Goal: Check status: Check status

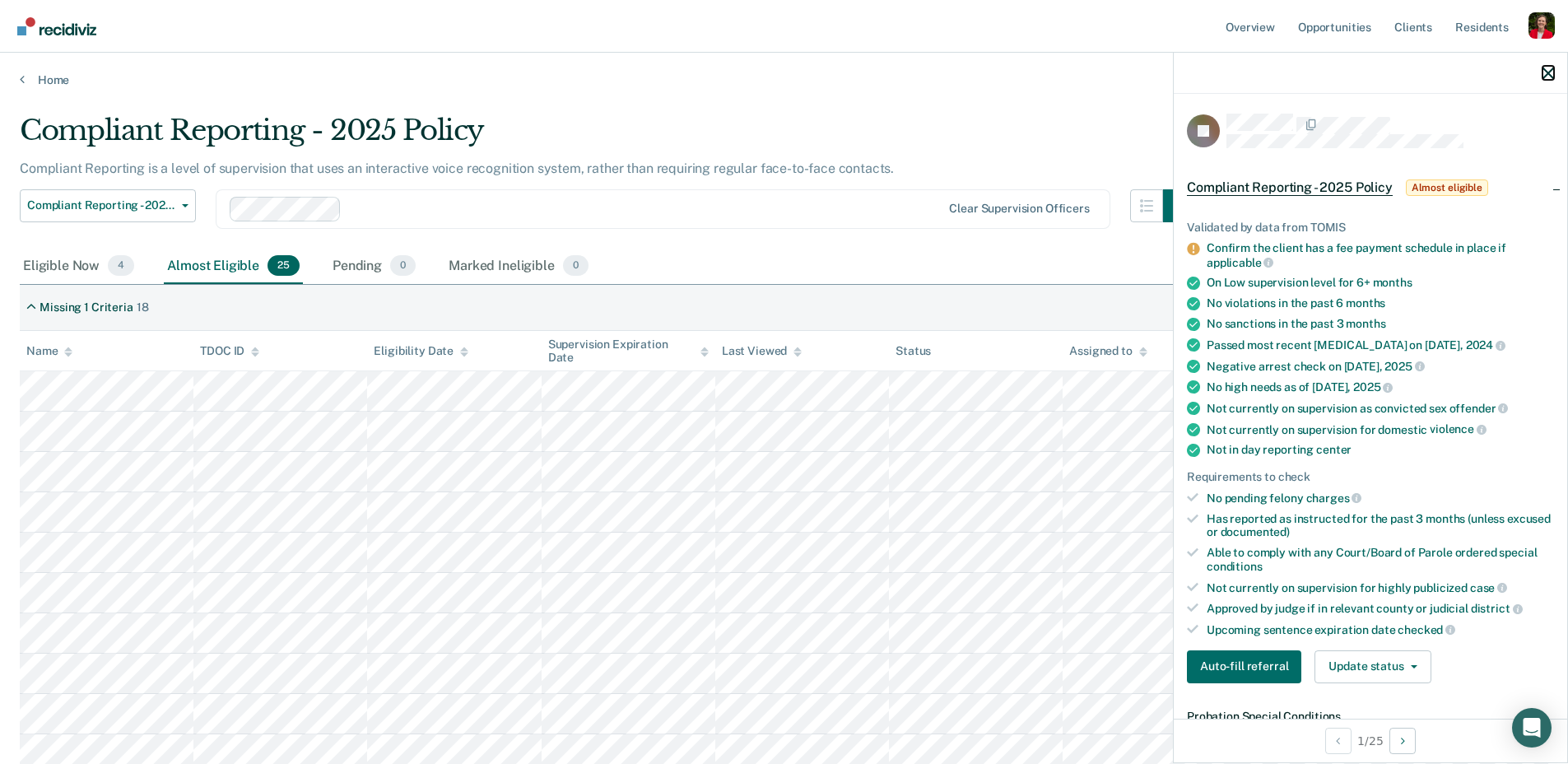
click at [1547, 68] on icon "button" at bounding box center [1547, 73] width 11 height 11
